Goal: Information Seeking & Learning: Understand process/instructions

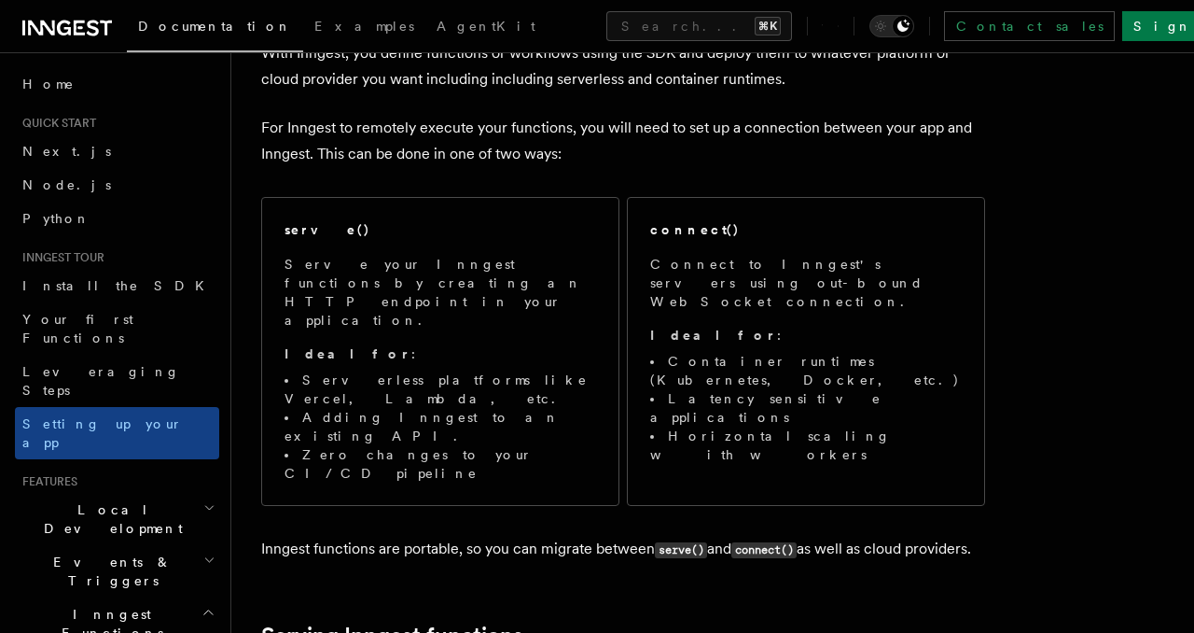
scroll to position [139, 0]
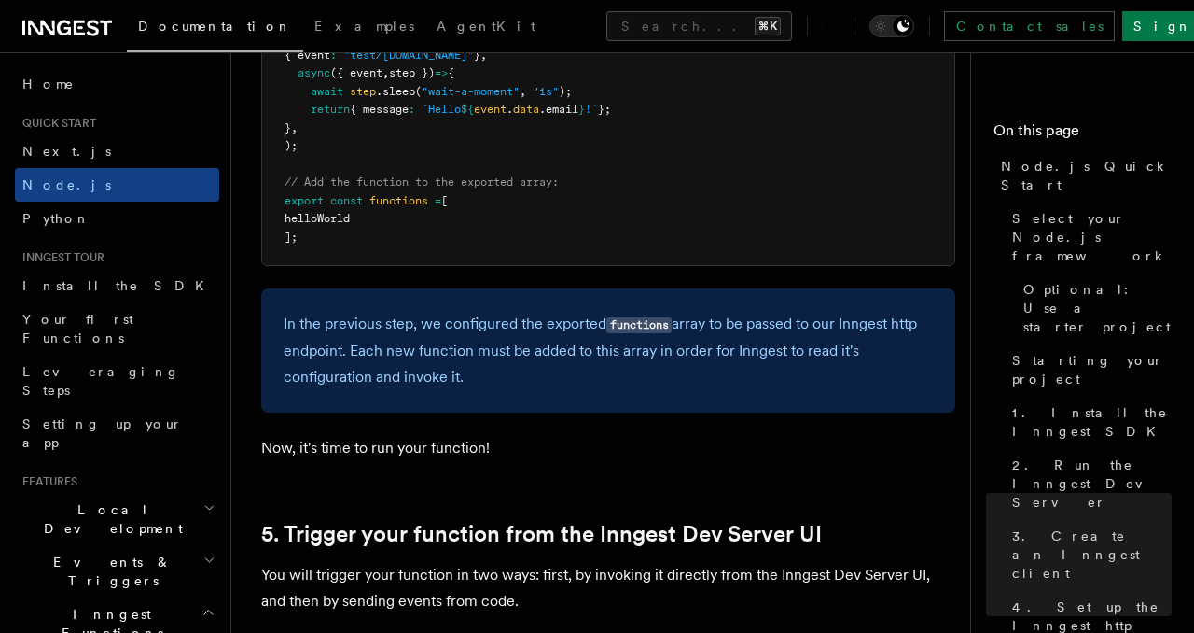
click at [602, 265] on pre "import { Inngest } from "inngest" ; export const inngest = new Inngest ({ id : …" at bounding box center [608, 82] width 692 height 365
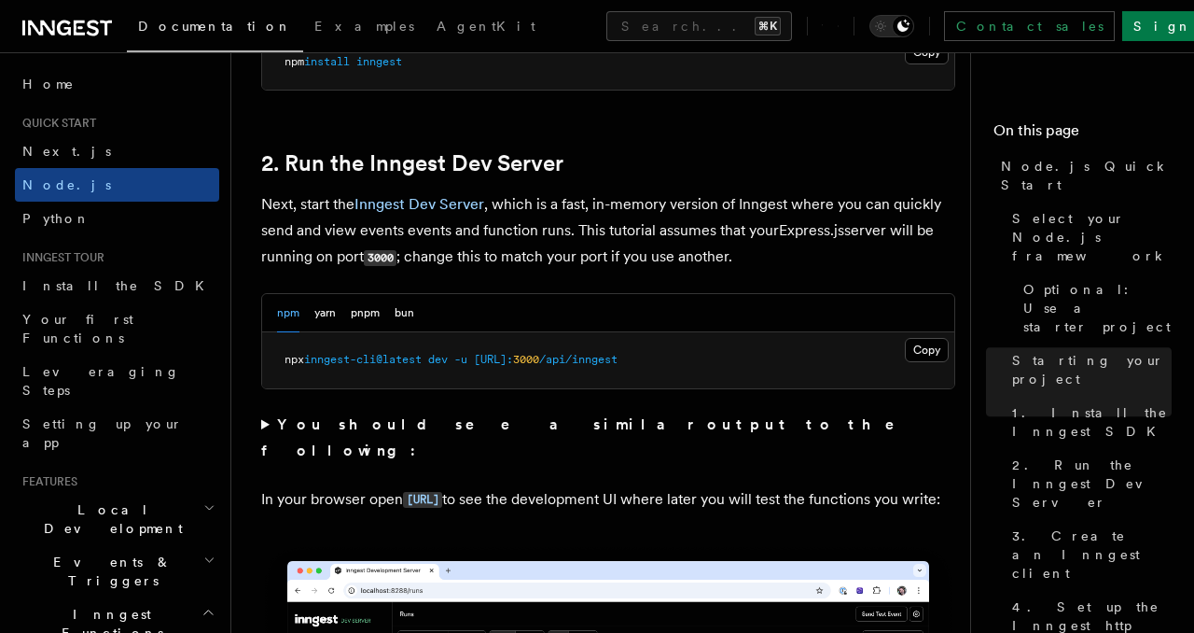
scroll to position [1403, 0]
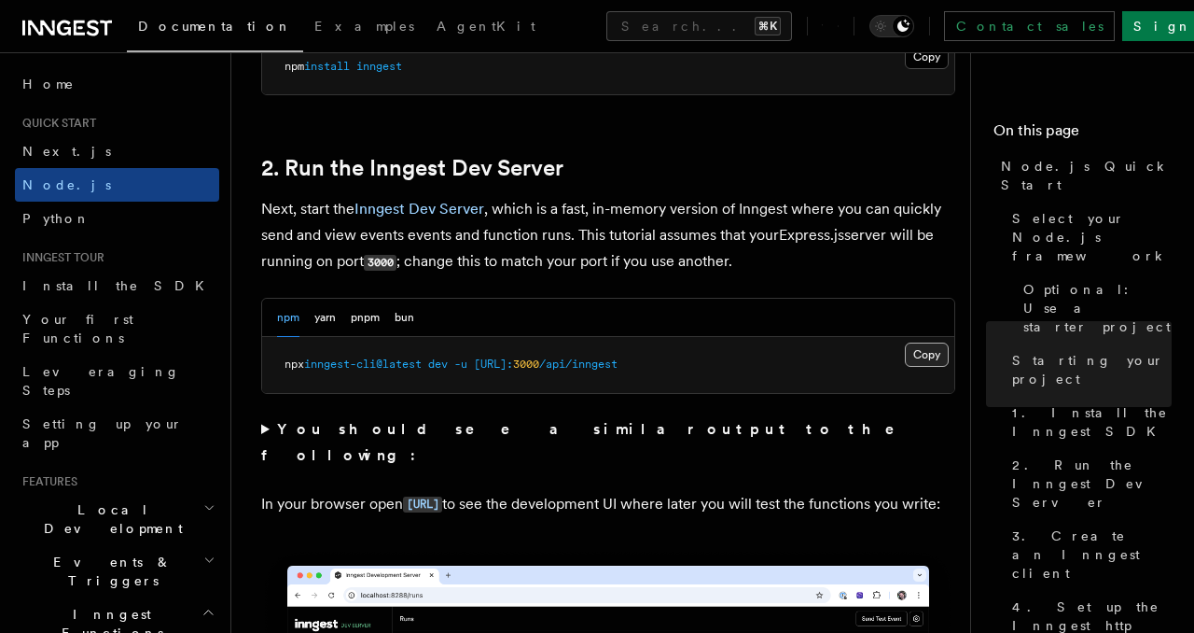
click at [911, 354] on button "Copy Copied" at bounding box center [927, 354] width 44 height 24
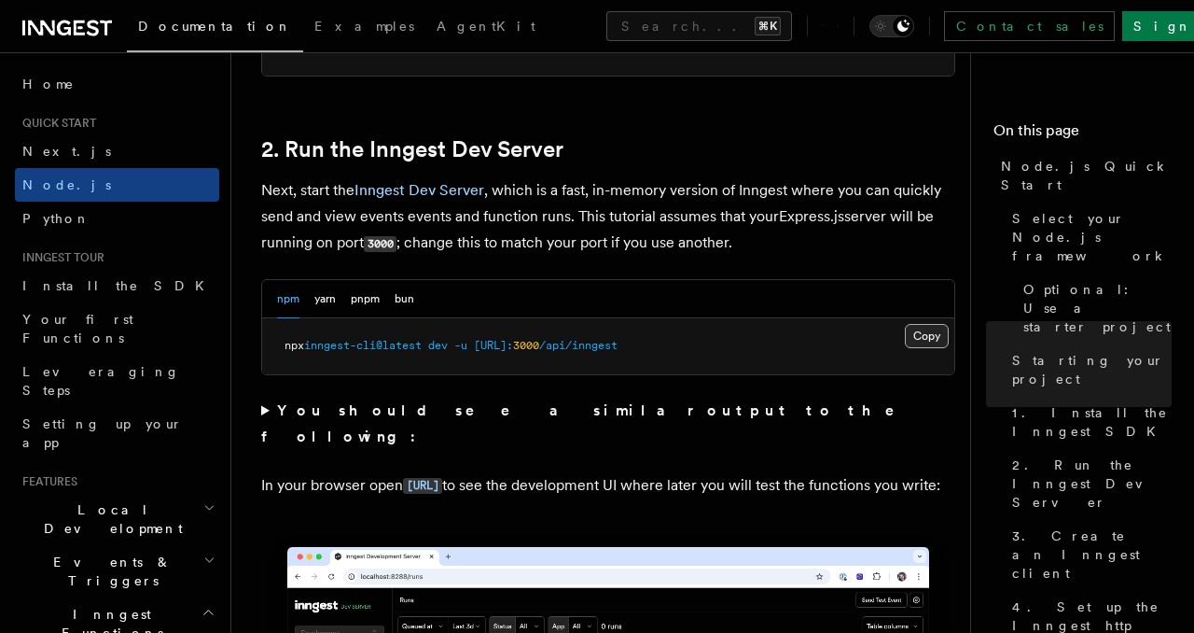
click at [927, 331] on button "Copy Copied" at bounding box center [927, 336] width 44 height 24
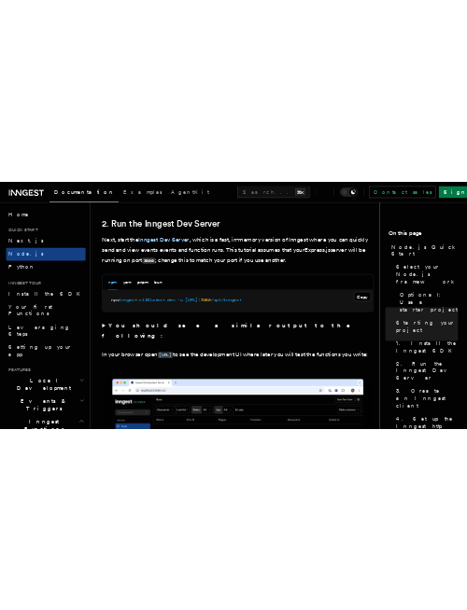
scroll to position [1465, 0]
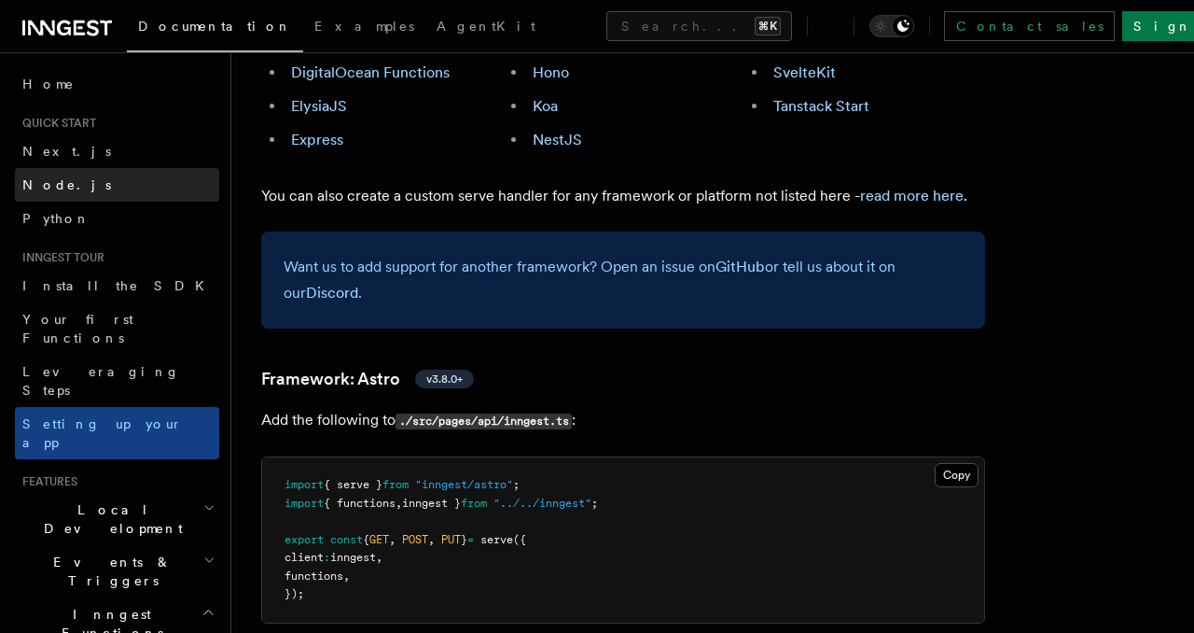
scroll to position [1165, 0]
